Goal: Task Accomplishment & Management: Manage account settings

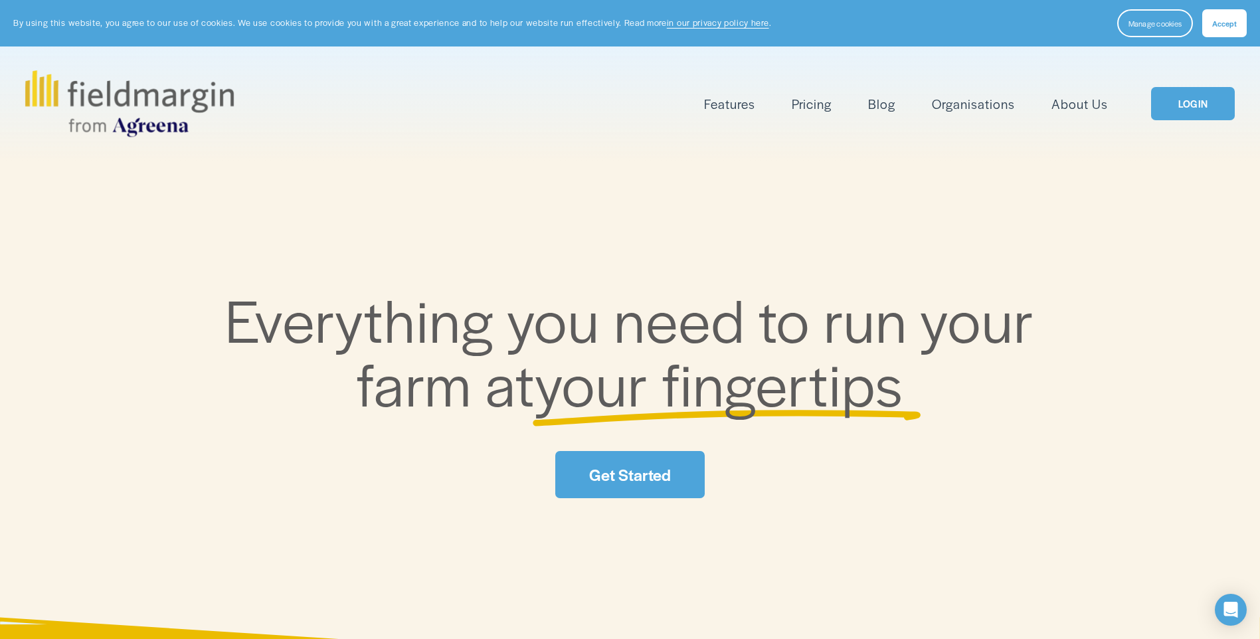
click at [1208, 100] on link "LOGIN" at bounding box center [1193, 104] width 84 height 34
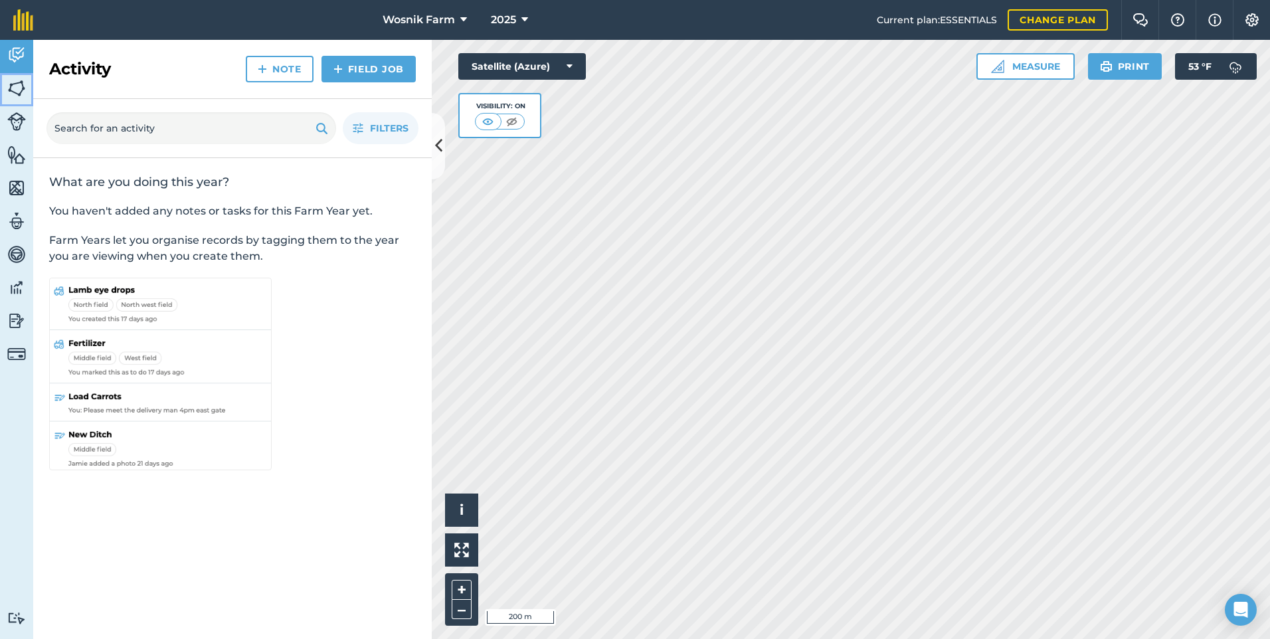
click at [20, 91] on img at bounding box center [16, 88] width 19 height 20
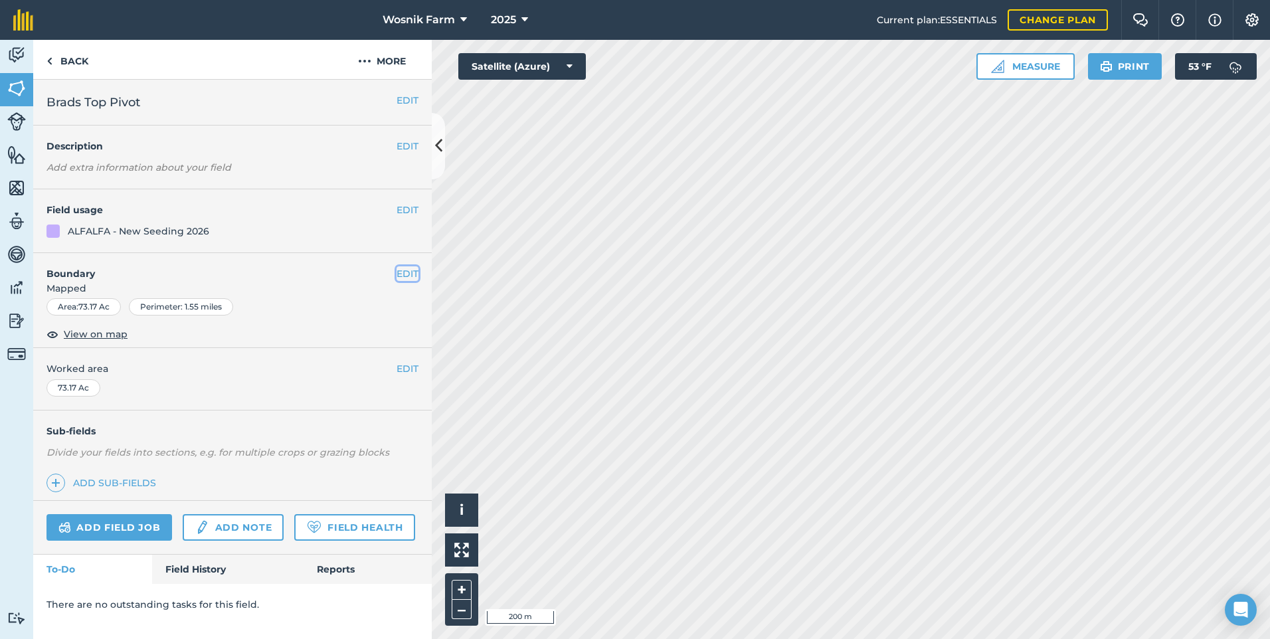
click at [412, 275] on button "EDIT" at bounding box center [408, 273] width 22 height 15
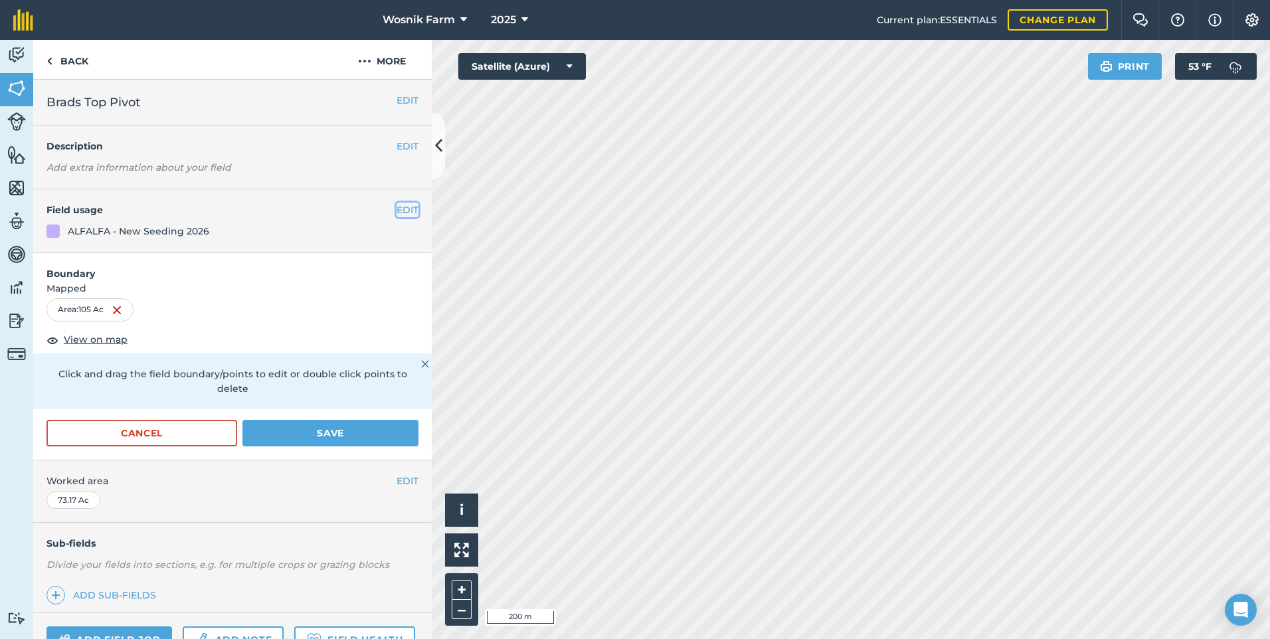
click at [399, 209] on button "EDIT" at bounding box center [408, 210] width 22 height 15
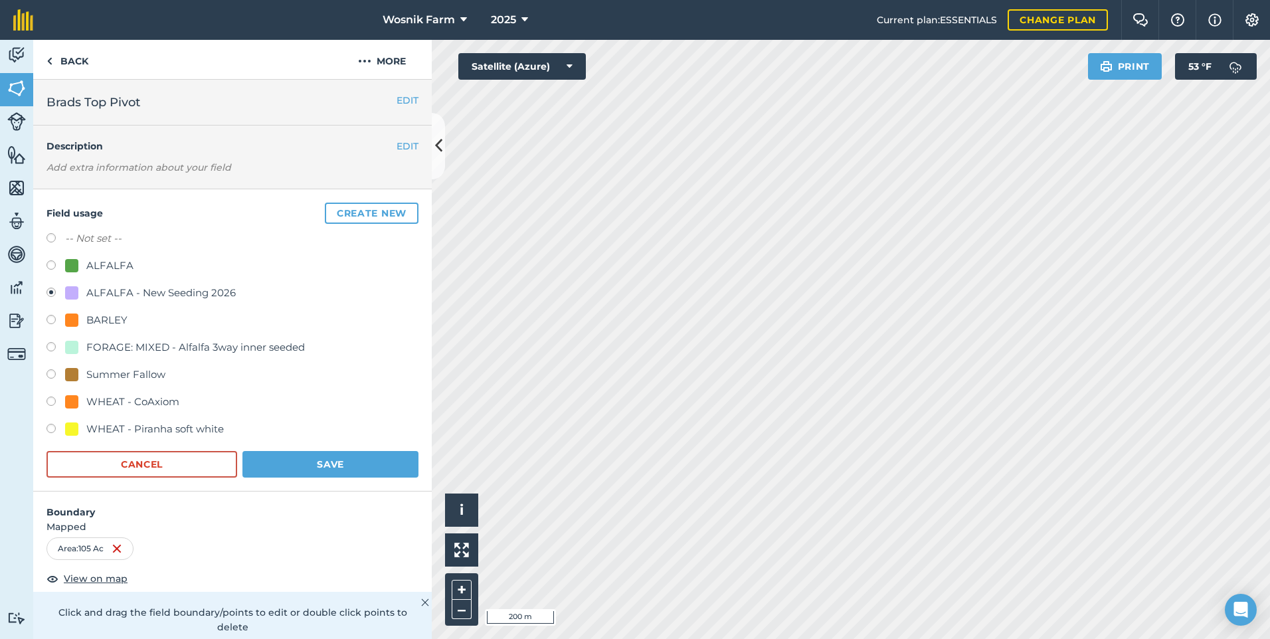
click at [53, 347] on label at bounding box center [55, 348] width 19 height 13
radio input "true"
radio input "false"
click at [292, 463] on button "Save" at bounding box center [330, 464] width 176 height 27
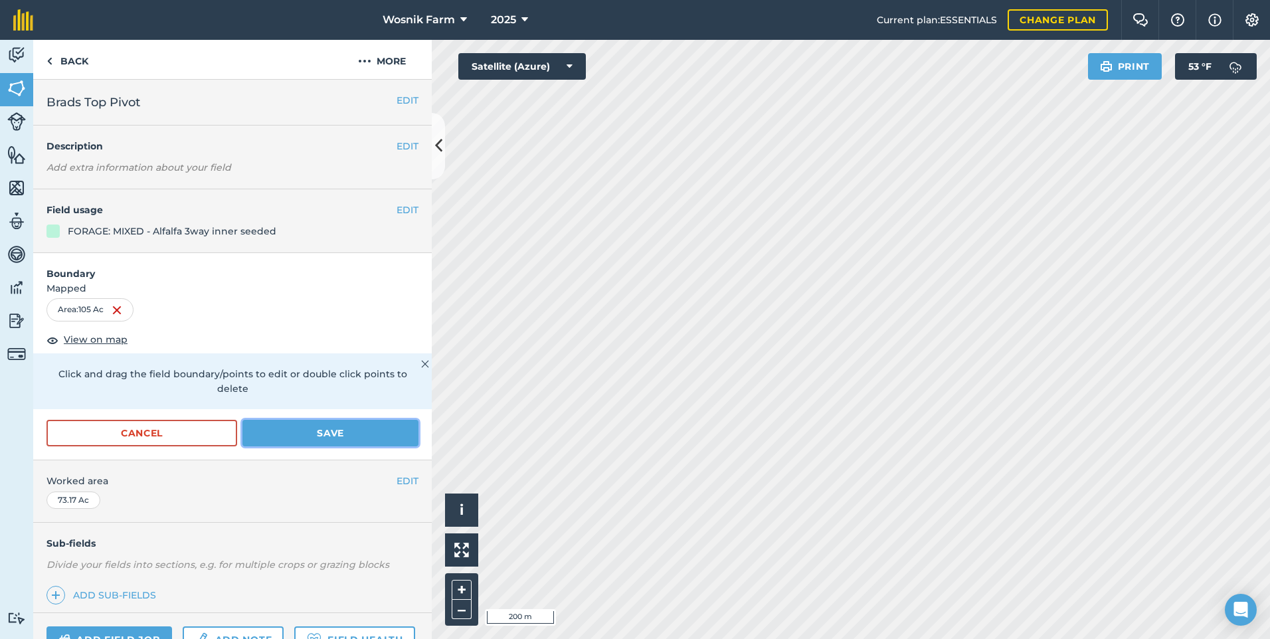
click at [321, 432] on button "Save" at bounding box center [330, 433] width 176 height 27
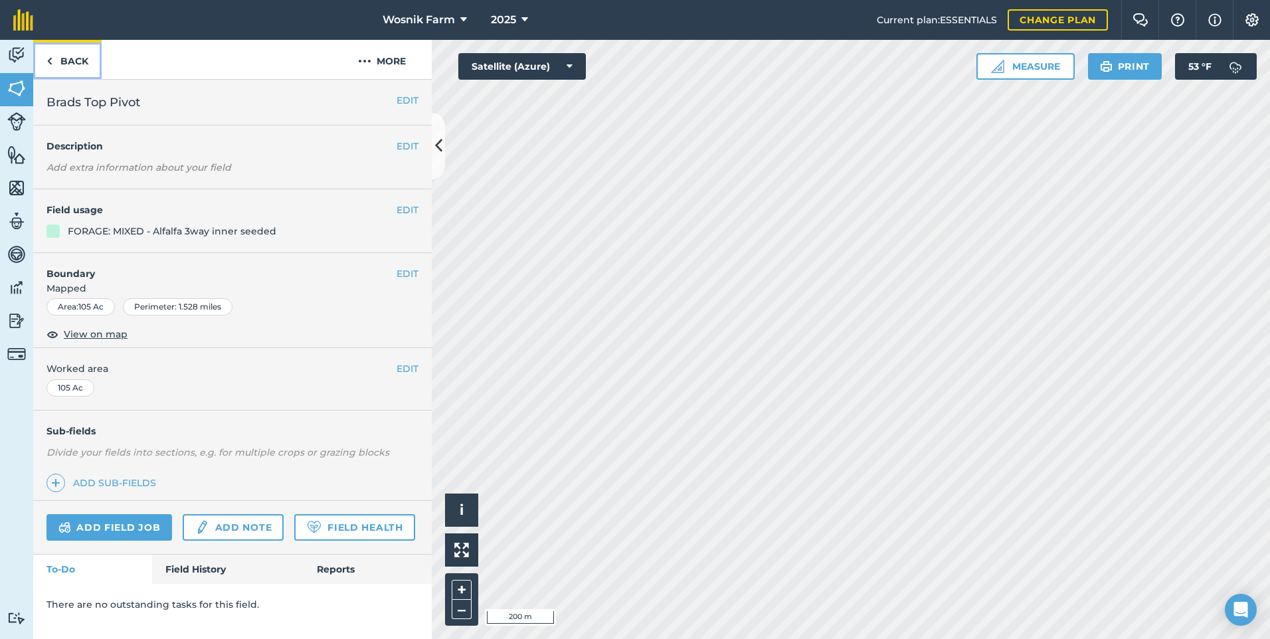
click at [51, 60] on img at bounding box center [49, 61] width 6 height 16
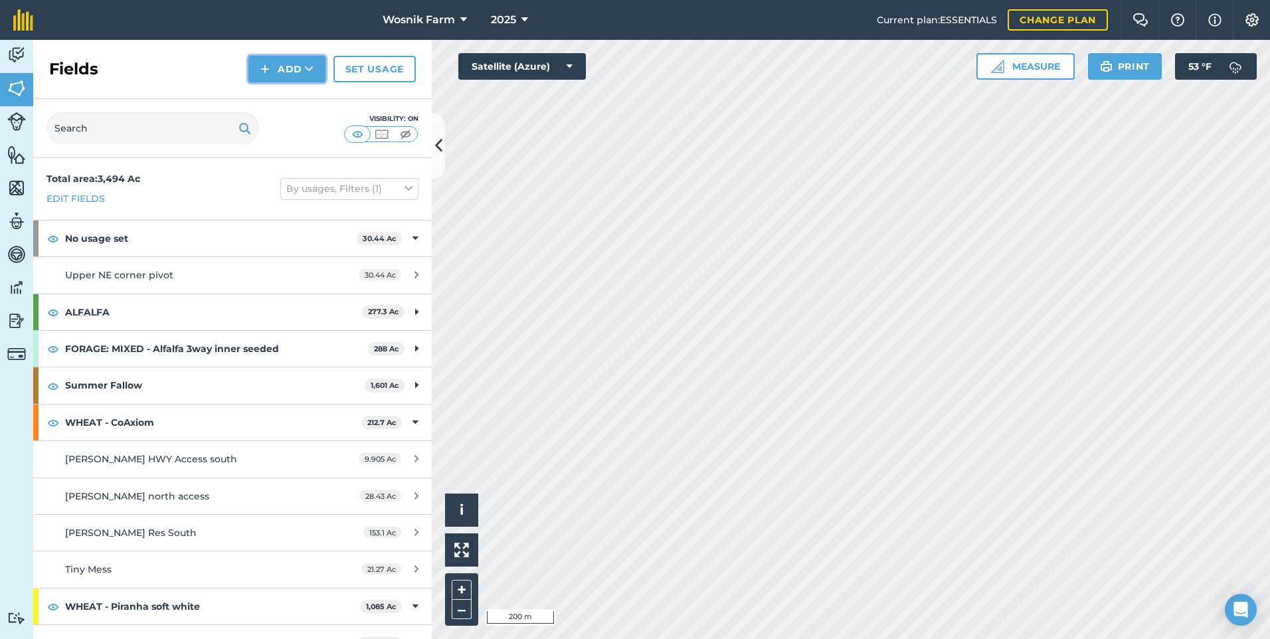
click at [288, 67] on button "Add" at bounding box center [286, 69] width 77 height 27
click at [281, 100] on link "Draw" at bounding box center [286, 98] width 73 height 29
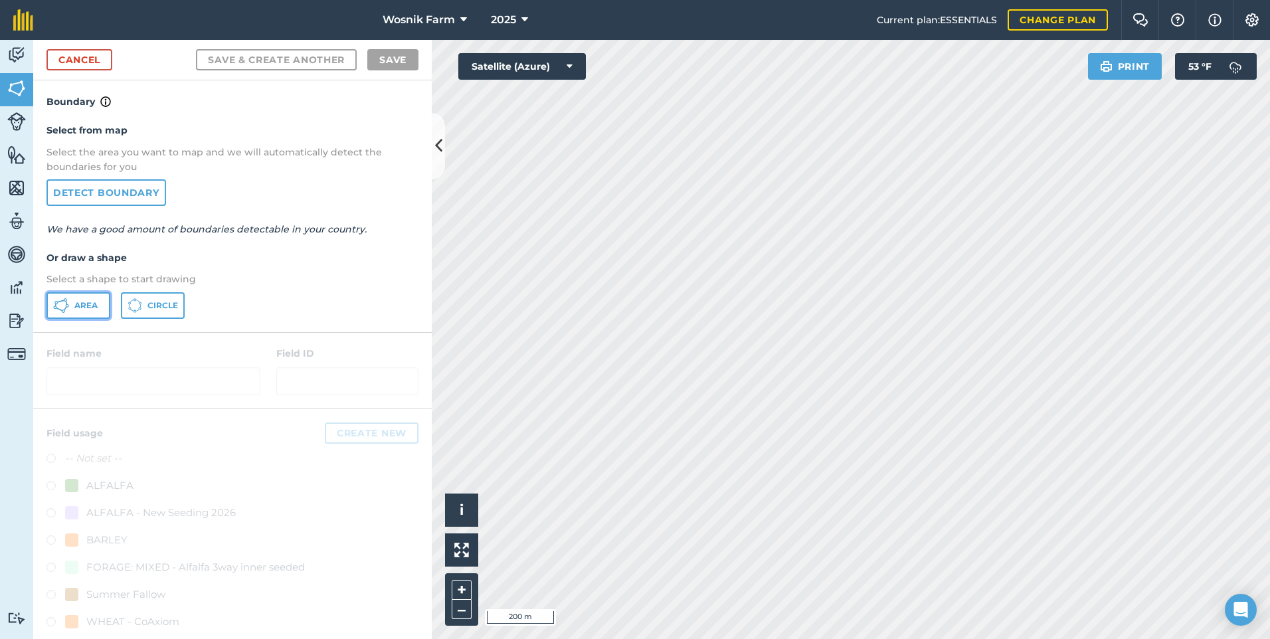
click at [74, 308] on span "Area" at bounding box center [85, 305] width 23 height 11
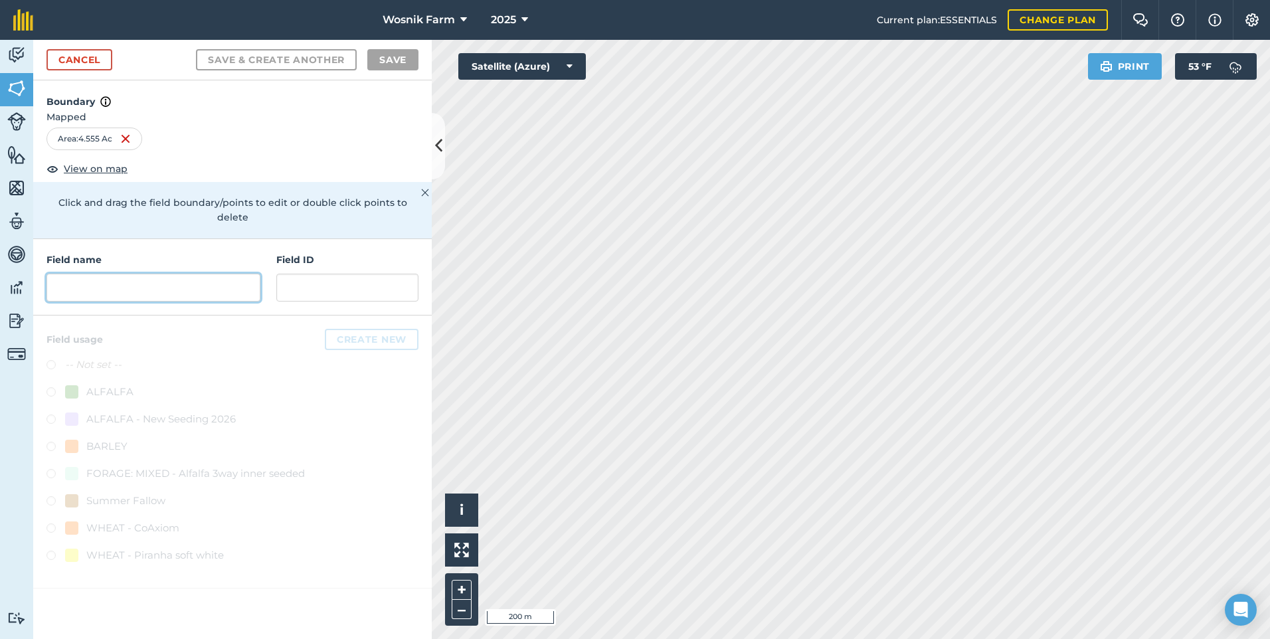
click at [84, 277] on input "text" at bounding box center [153, 288] width 214 height 28
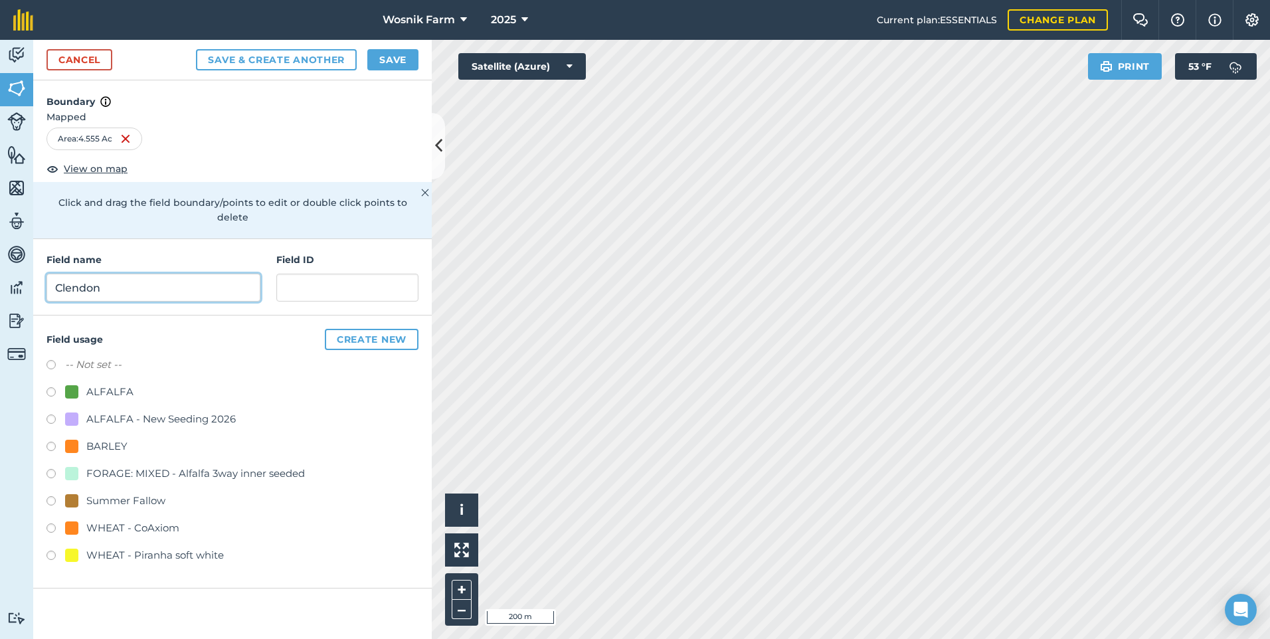
type input "Clendon"
click at [47, 360] on label at bounding box center [55, 366] width 19 height 13
radio input "true"
click at [401, 62] on button "Save" at bounding box center [392, 59] width 51 height 21
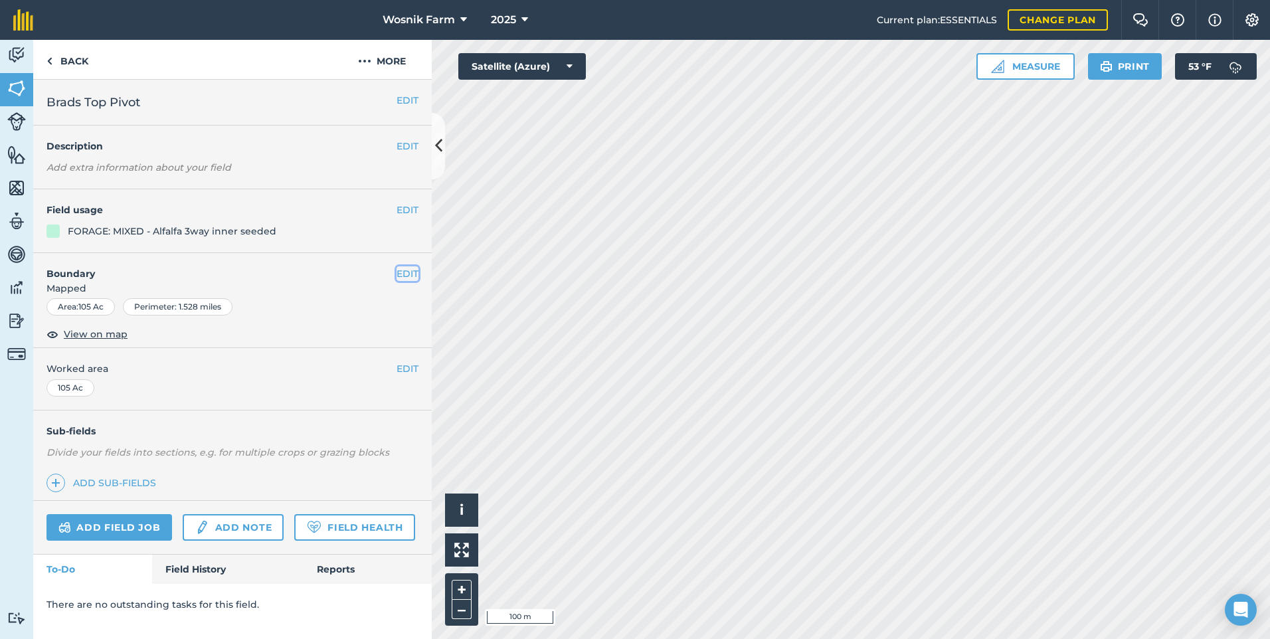
click at [403, 274] on button "EDIT" at bounding box center [408, 273] width 22 height 15
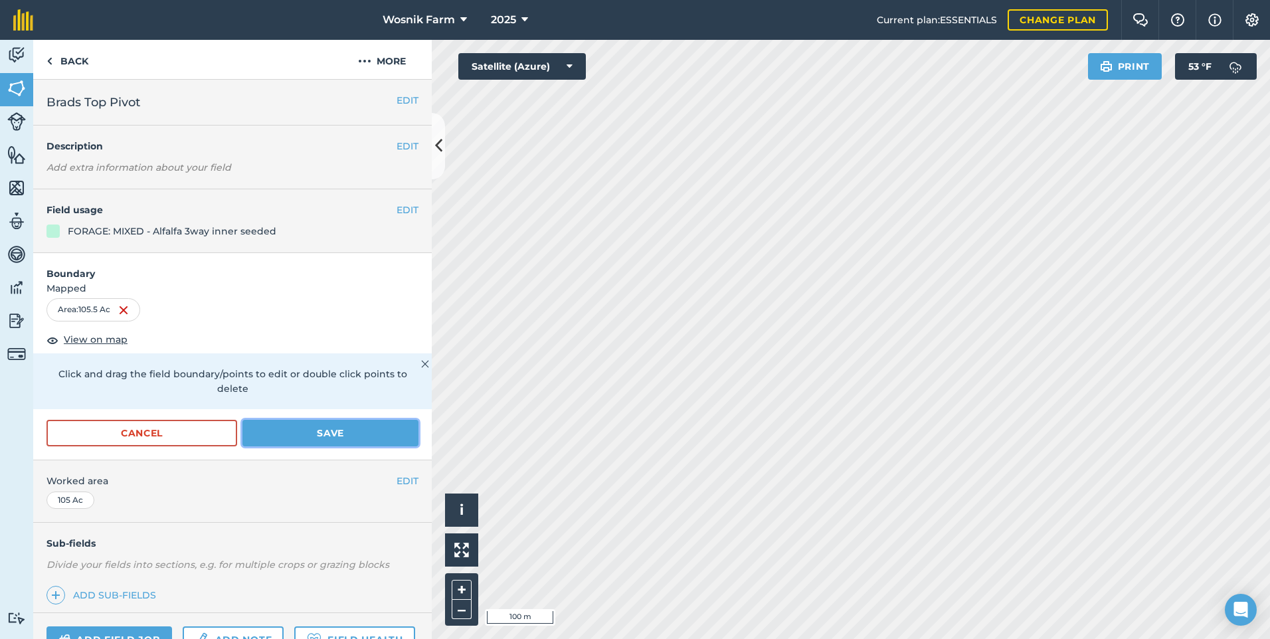
click at [345, 428] on button "Save" at bounding box center [330, 433] width 176 height 27
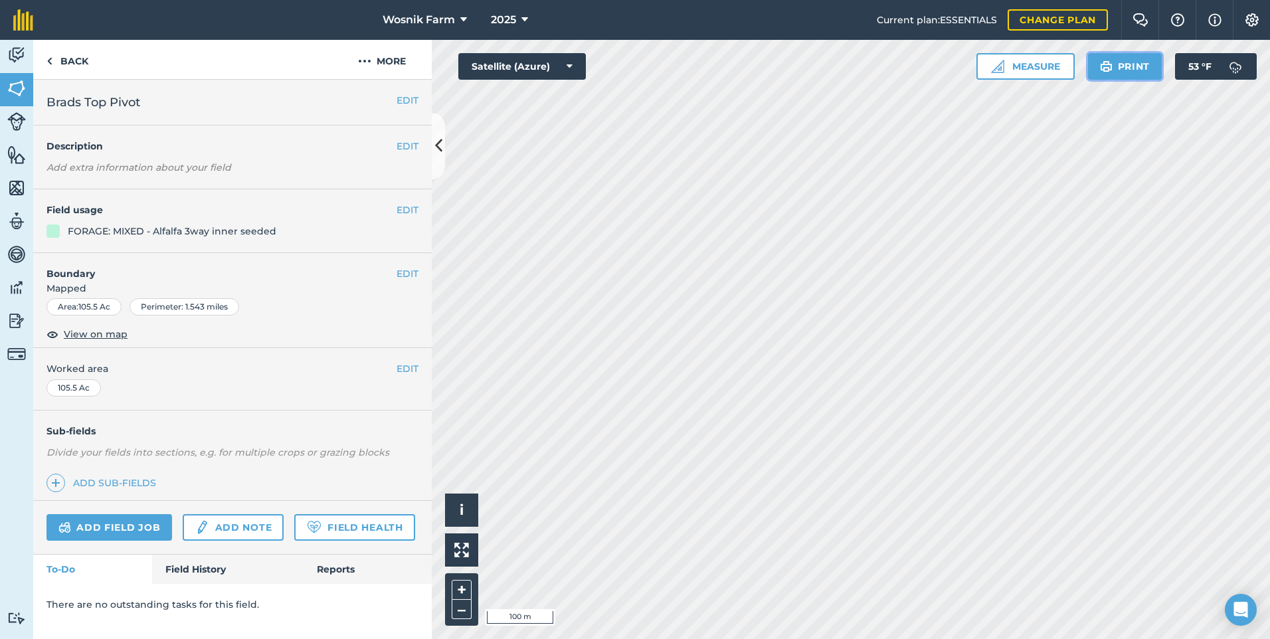
click at [1134, 61] on button "Print" at bounding box center [1125, 66] width 74 height 27
click at [1121, 68] on button "Print" at bounding box center [1125, 66] width 74 height 27
click at [1117, 70] on button "Print" at bounding box center [1125, 66] width 74 height 27
